Goal: Task Accomplishment & Management: Manage account settings

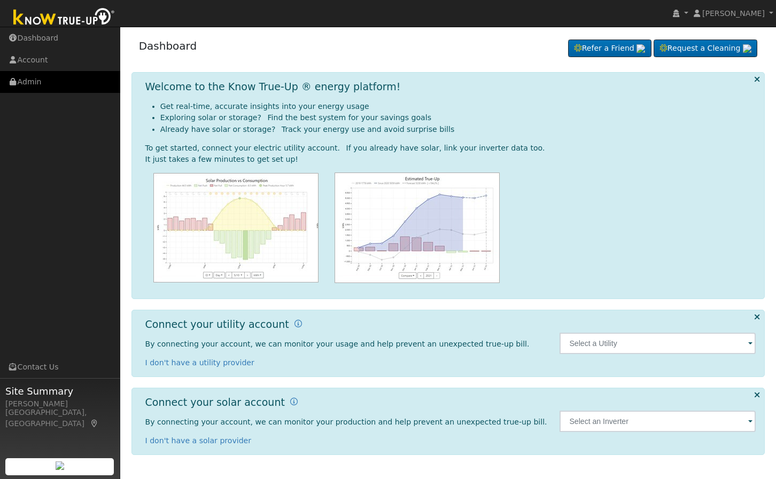
click at [51, 87] on link "Admin" at bounding box center [60, 82] width 120 height 22
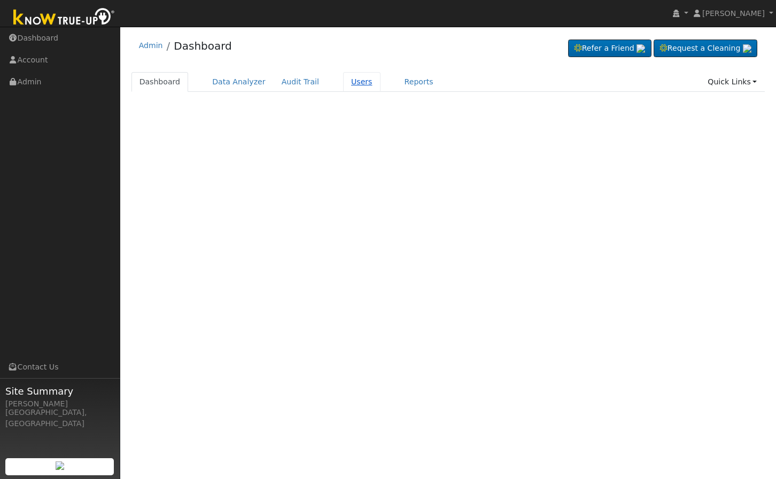
click at [343, 91] on link "Users" at bounding box center [361, 82] width 37 height 20
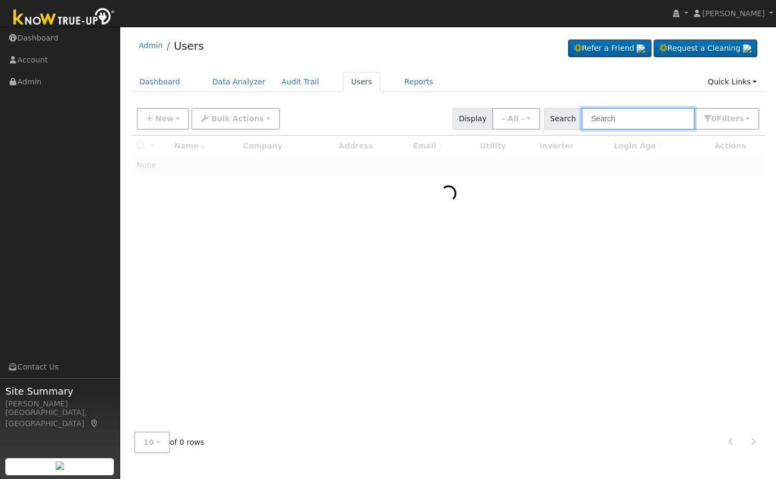
click at [667, 116] on input "text" at bounding box center [637, 119] width 113 height 22
paste input "[PERSON_NAME]"
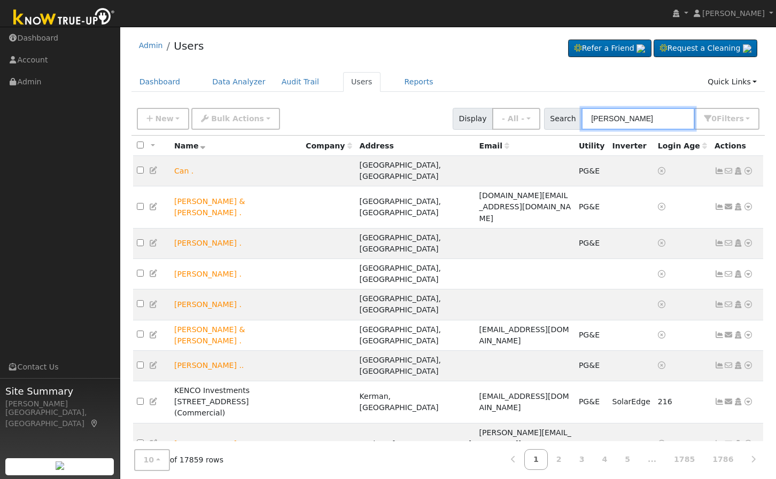
click at [667, 117] on input "[PERSON_NAME]" at bounding box center [637, 119] width 113 height 22
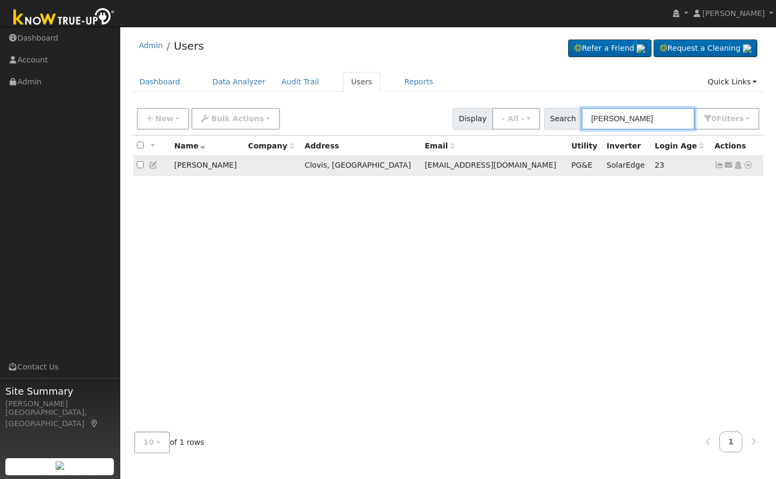
type input "[PERSON_NAME]"
click at [739, 166] on icon at bounding box center [738, 164] width 10 height 7
